Goal: Navigation & Orientation: Find specific page/section

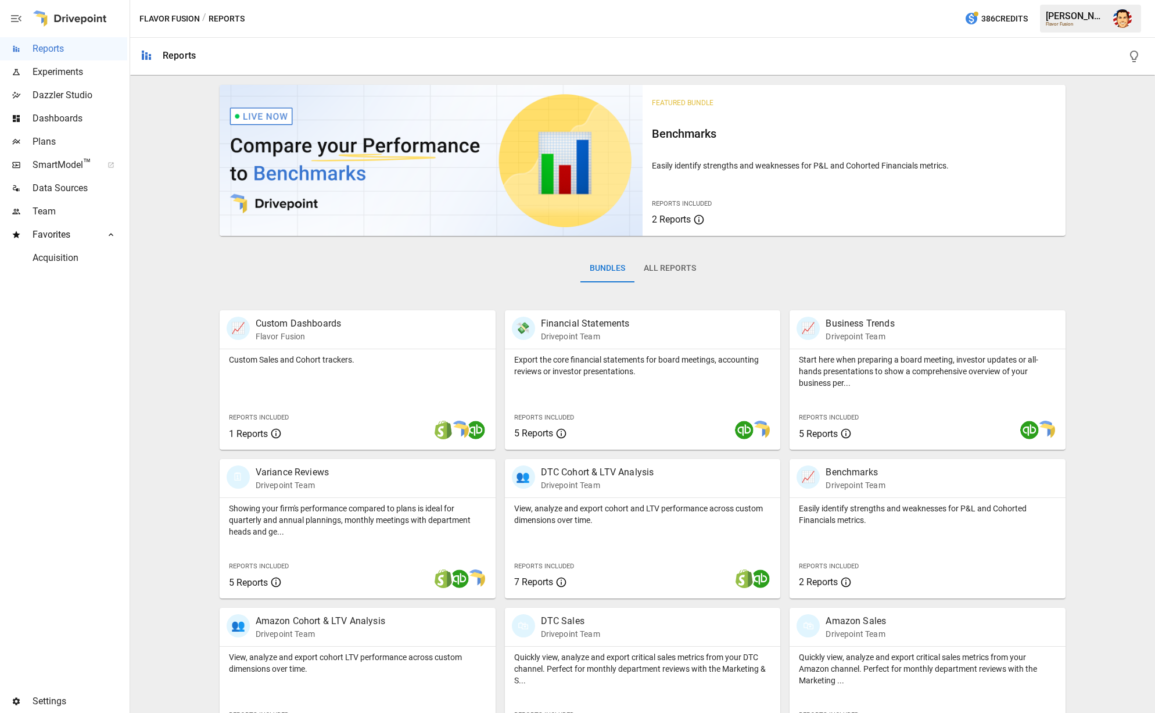
click at [63, 192] on span "Data Sources" at bounding box center [80, 188] width 95 height 14
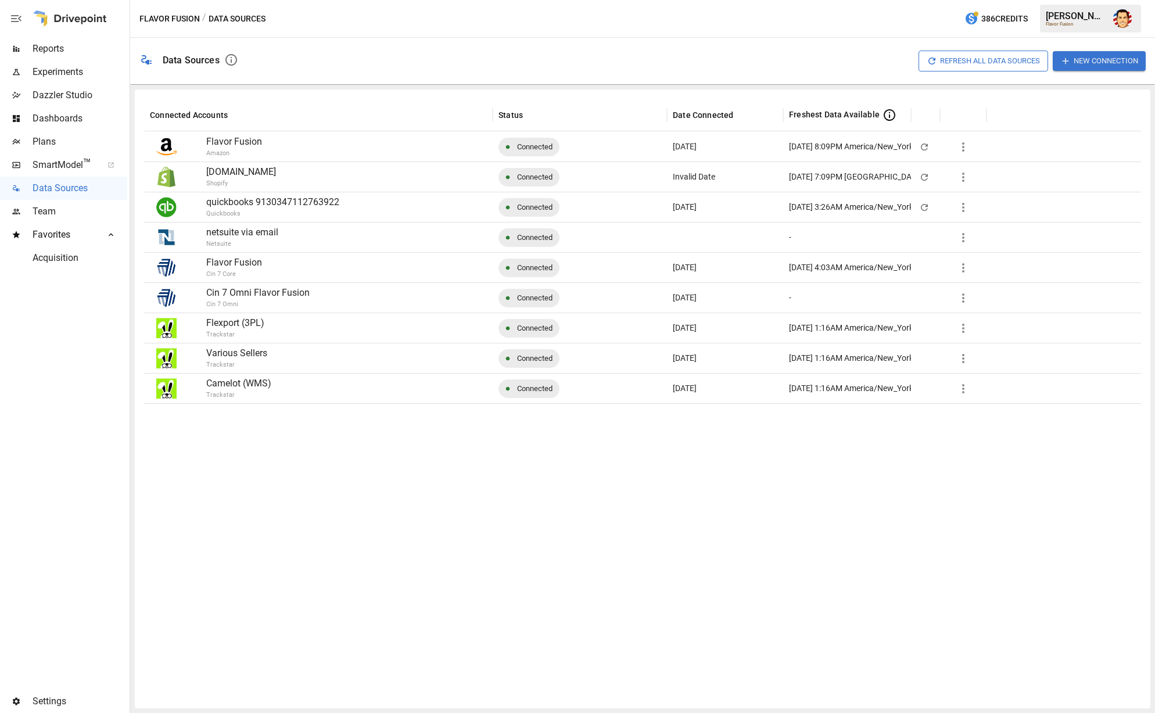
drag, startPoint x: 58, startPoint y: 51, endPoint x: 94, endPoint y: 34, distance: 39.2
click at [73, 44] on span "Reports" at bounding box center [80, 49] width 95 height 14
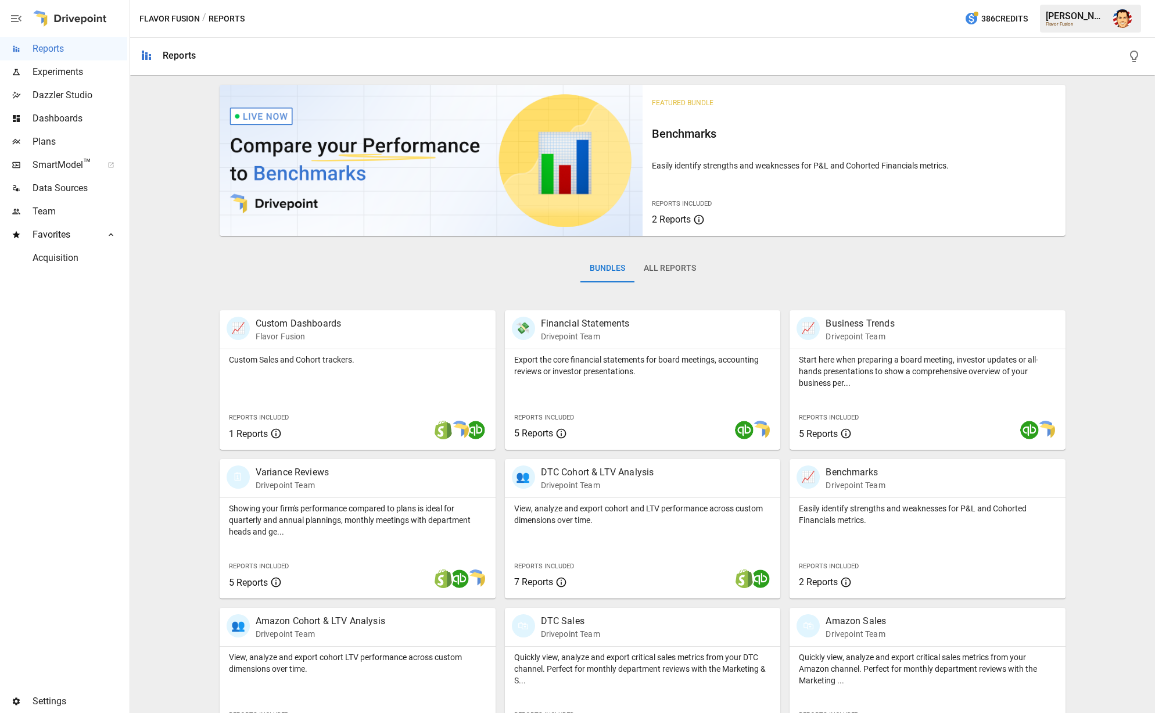
click at [182, 123] on div "Featured Bundle Benchmarks Easily identify strengths and weaknesses for P&L and…" at bounding box center [642, 487] width 1015 height 815
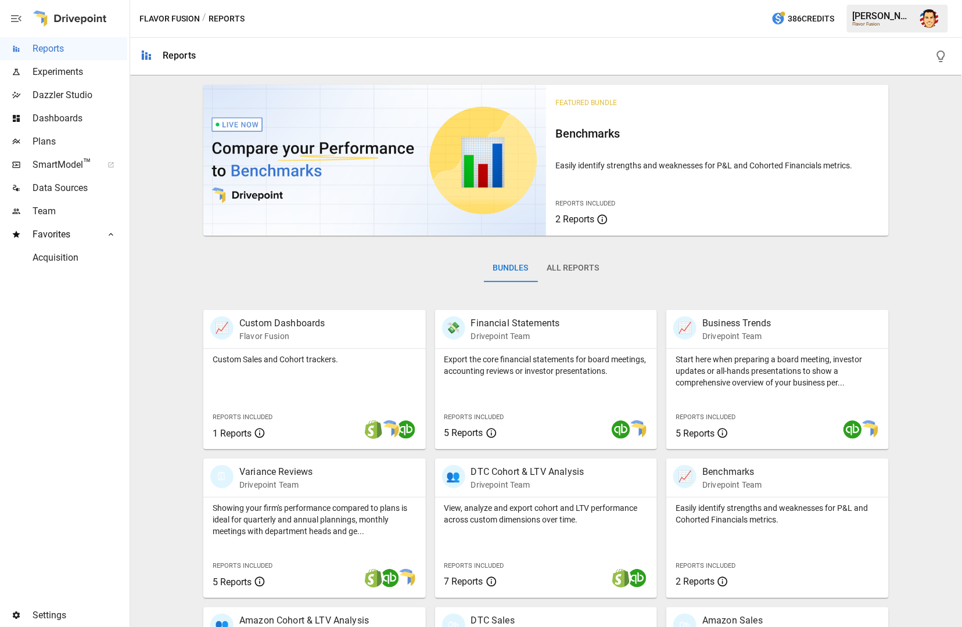
click at [62, 148] on span "Plans" at bounding box center [80, 142] width 95 height 14
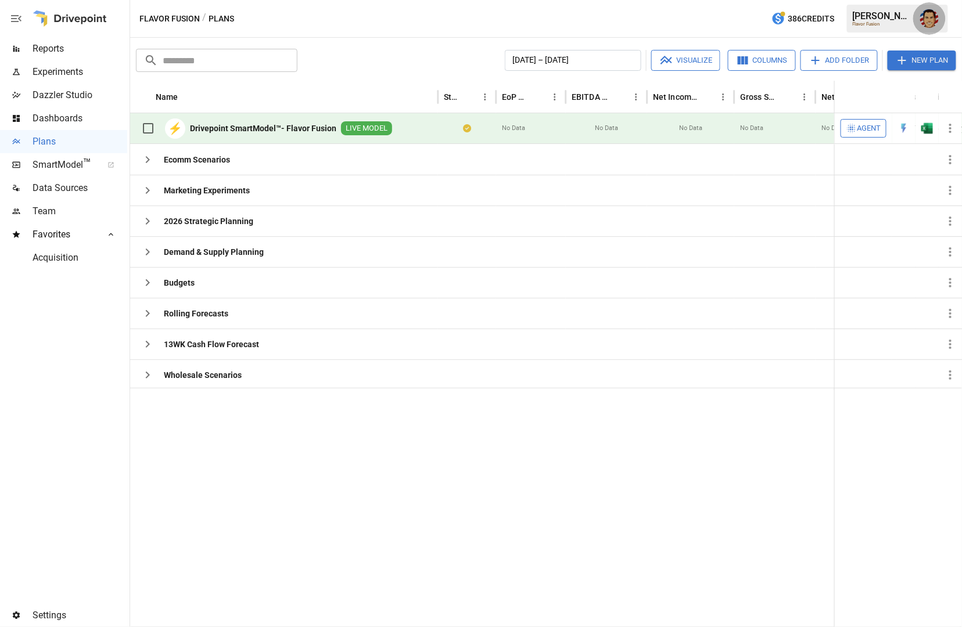
click at [937, 13] on button "button" at bounding box center [929, 18] width 33 height 33
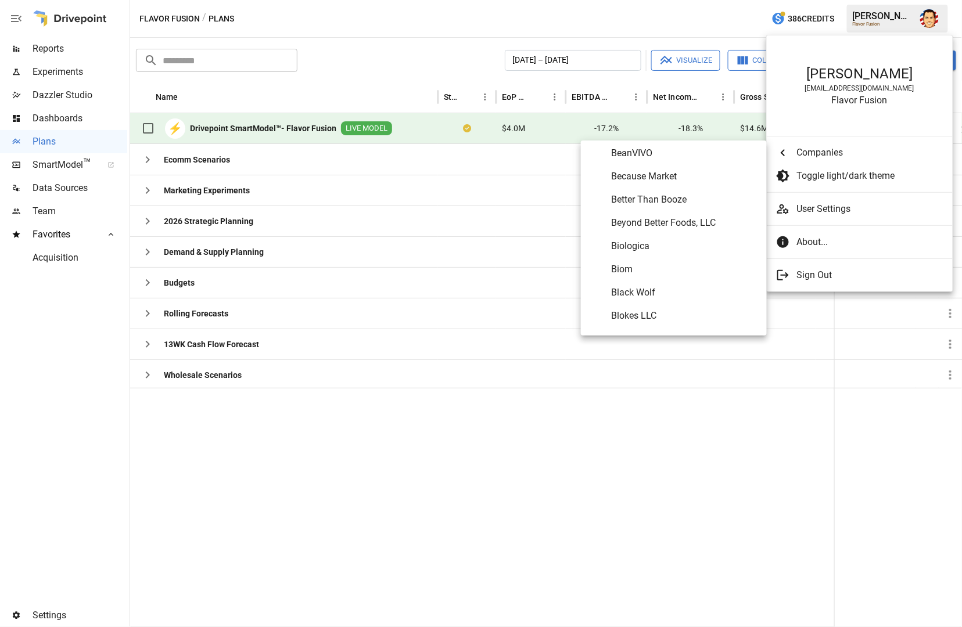
scroll to position [519, 0]
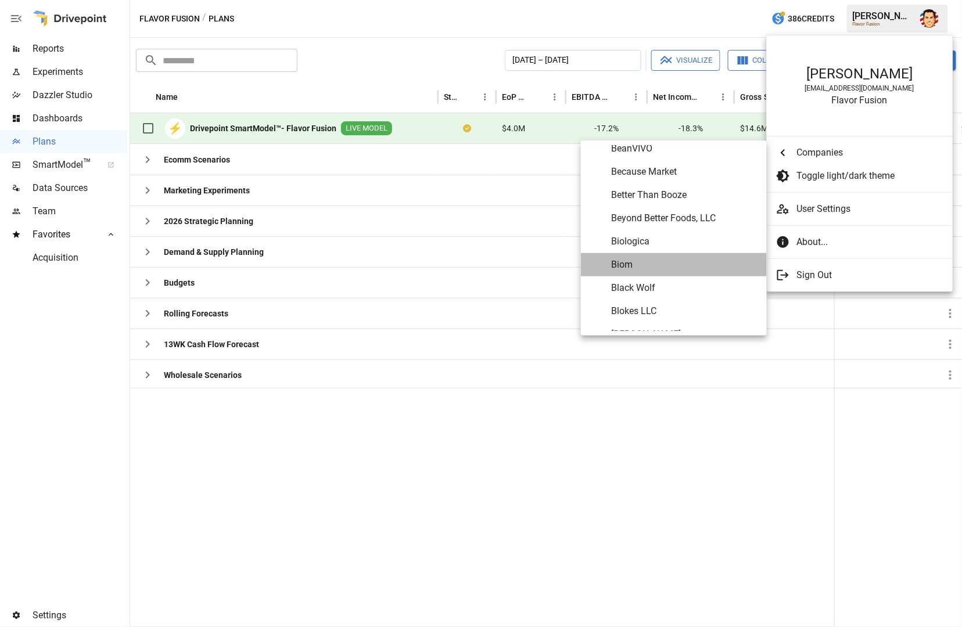
click at [630, 269] on span "Biom" at bounding box center [684, 265] width 146 height 14
